Goal: Information Seeking & Learning: Learn about a topic

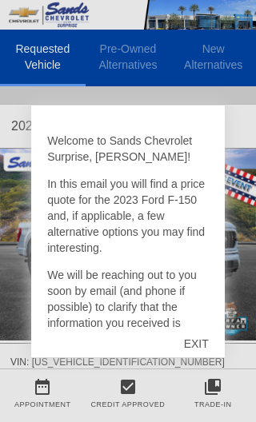
click at [200, 345] on div "EXIT" at bounding box center [196, 344] width 57 height 48
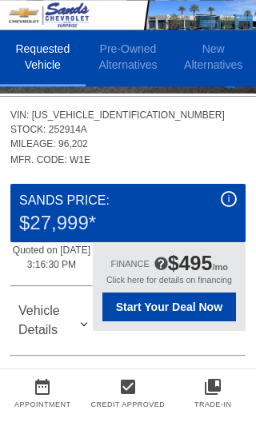
scroll to position [241, 0]
click at [233, 206] on div "i" at bounding box center [229, 199] width 16 height 16
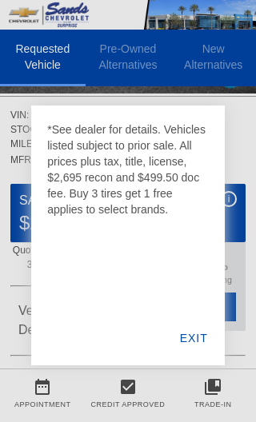
click at [182, 353] on div "EXIT" at bounding box center [194, 338] width 62 height 54
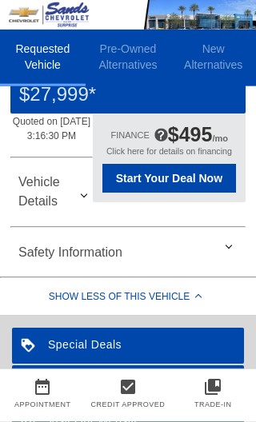
scroll to position [371, 0]
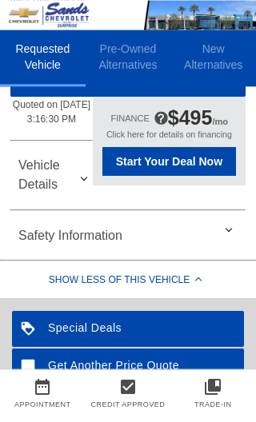
click at [235, 196] on div "Vehicle Details" at bounding box center [127, 175] width 235 height 58
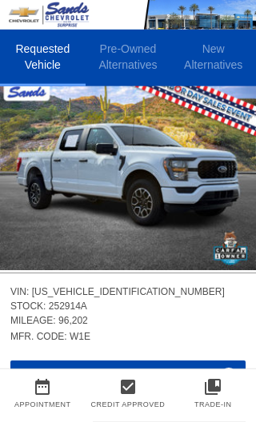
scroll to position [0, 0]
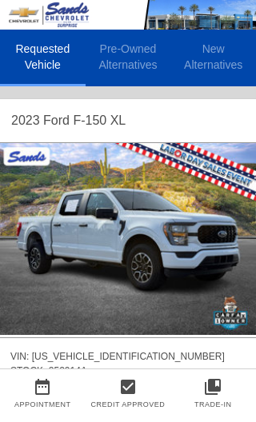
click at [36, 391] on icon "date_range" at bounding box center [43, 386] width 86 height 19
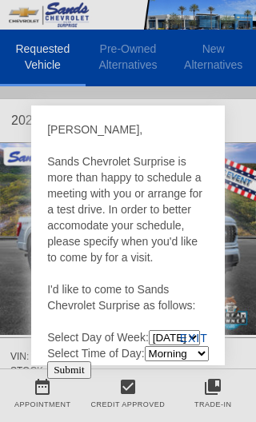
click at [191, 336] on div "EXIT" at bounding box center [194, 338] width 62 height 54
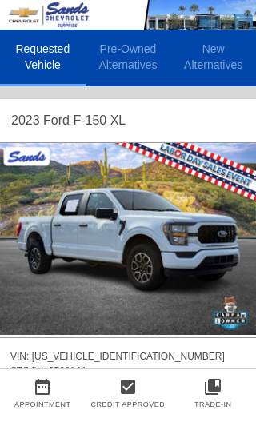
scroll to position [0, 2]
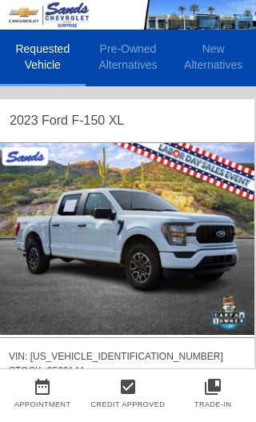
click at [181, 247] on img at bounding box center [126, 239] width 256 height 192
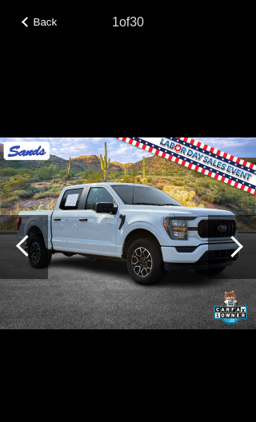
click at [233, 255] on div at bounding box center [232, 247] width 22 height 22
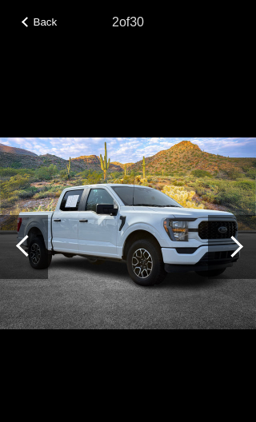
click at [225, 229] on div at bounding box center [232, 247] width 48 height 64
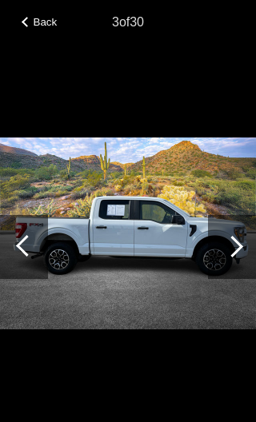
click at [229, 242] on div at bounding box center [232, 247] width 22 height 22
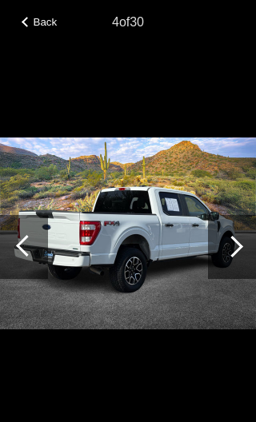
click at [223, 233] on div at bounding box center [232, 247] width 48 height 64
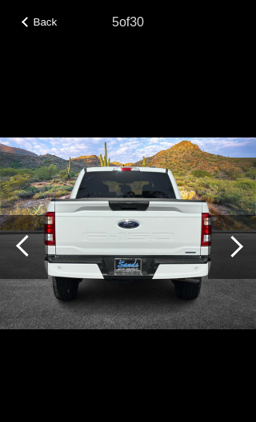
click at [223, 245] on div at bounding box center [232, 247] width 48 height 64
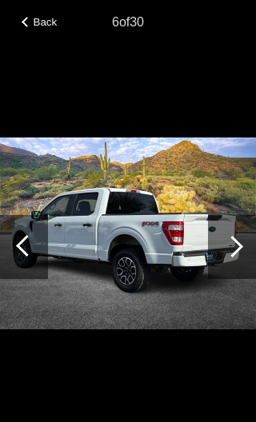
click at [225, 237] on div at bounding box center [232, 247] width 48 height 64
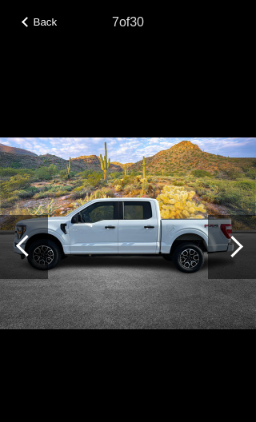
click at [228, 260] on div at bounding box center [232, 247] width 48 height 64
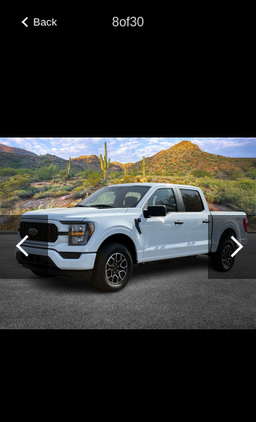
click at [227, 250] on div at bounding box center [232, 247] width 22 height 22
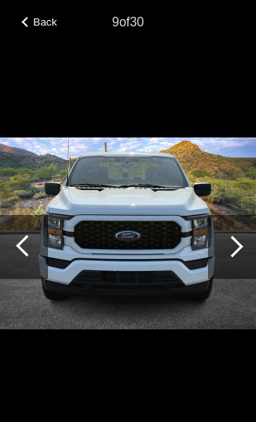
click at [225, 249] on div at bounding box center [232, 247] width 22 height 22
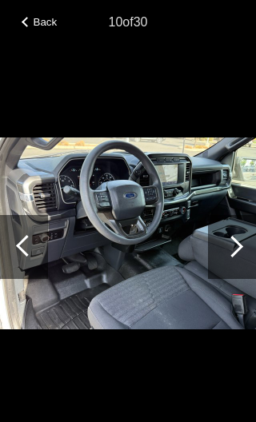
click at [224, 254] on div at bounding box center [232, 247] width 48 height 64
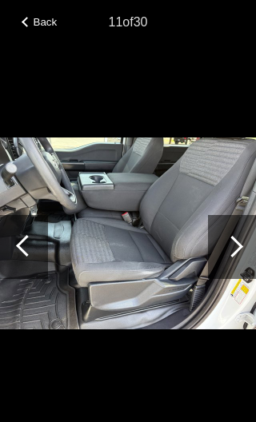
click at [226, 257] on div at bounding box center [232, 247] width 48 height 64
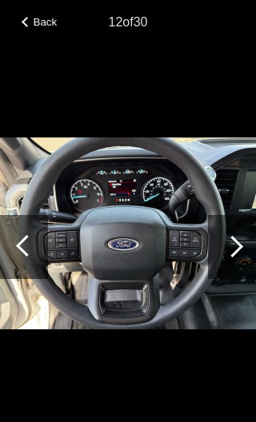
click at [225, 262] on div at bounding box center [232, 247] width 48 height 64
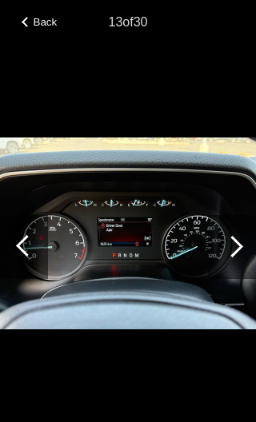
click at [229, 262] on div at bounding box center [232, 247] width 48 height 64
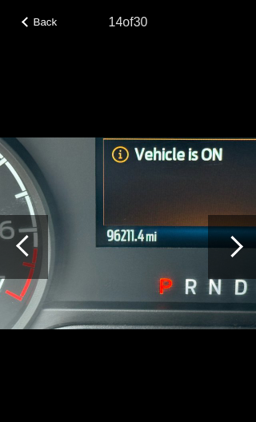
click at [229, 269] on div at bounding box center [232, 247] width 48 height 64
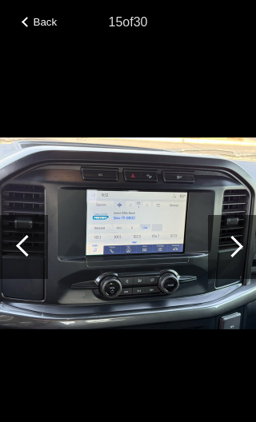
click at [227, 271] on div at bounding box center [232, 247] width 48 height 64
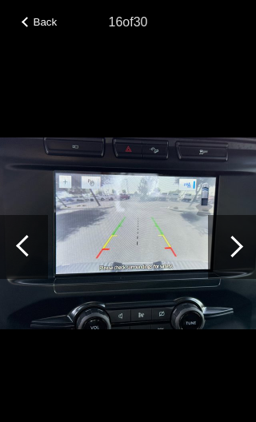
click at [227, 276] on div at bounding box center [232, 247] width 48 height 64
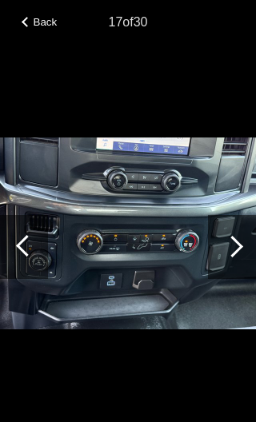
click at [226, 273] on div at bounding box center [232, 247] width 48 height 64
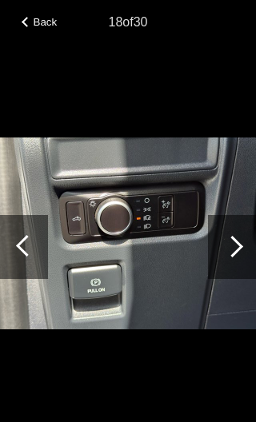
click at [227, 267] on div at bounding box center [232, 247] width 48 height 64
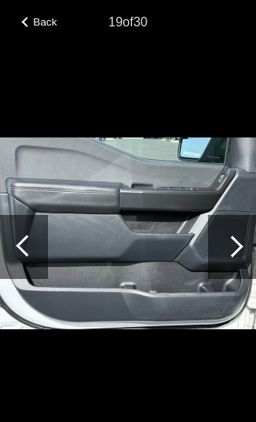
click at [229, 263] on div at bounding box center [232, 247] width 48 height 64
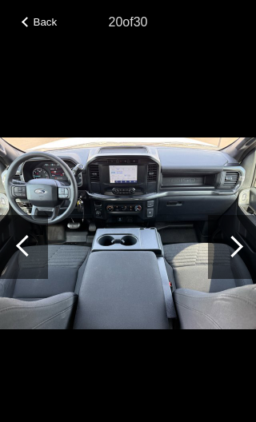
click at [40, 9] on div "20 of 30" at bounding box center [128, 16] width 256 height 32
click at [27, 17] on div "Back" at bounding box center [40, 20] width 80 height 8
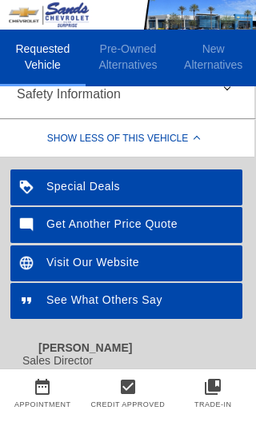
scroll to position [610, 2]
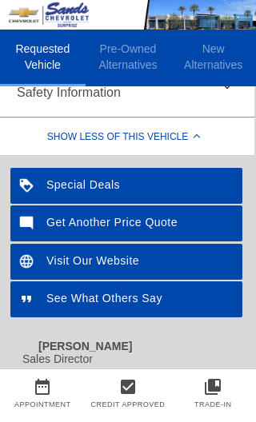
click at [123, 198] on div "Special Deals" at bounding box center [126, 186] width 232 height 36
